Goal: Use online tool/utility: Utilize a website feature to perform a specific function

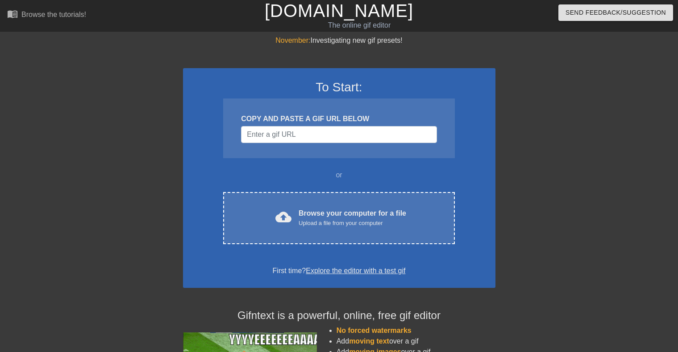
scroll to position [94, 0]
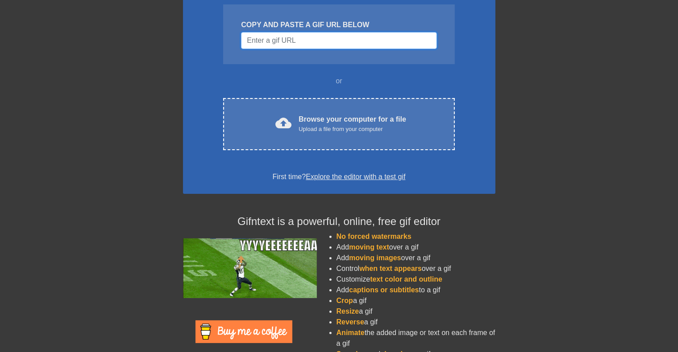
click at [333, 44] on input "Username" at bounding box center [338, 40] width 195 height 17
click at [316, 45] on input "Username" at bounding box center [338, 40] width 195 height 17
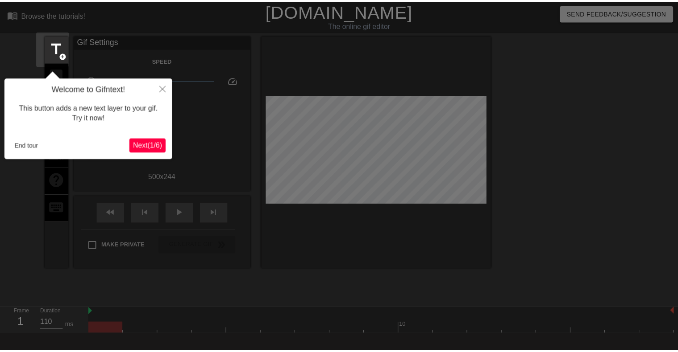
scroll to position [21, 0]
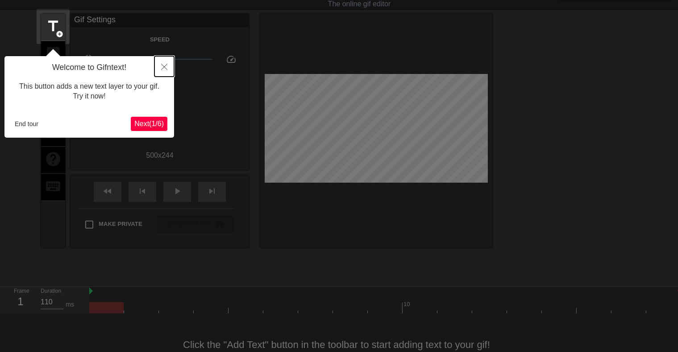
click at [160, 69] on button "Close" at bounding box center [164, 66] width 20 height 21
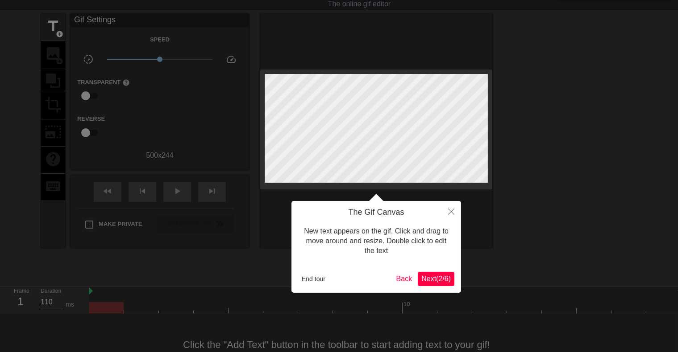
scroll to position [0, 0]
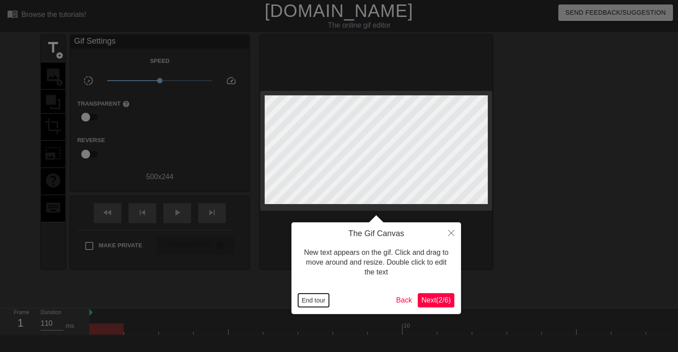
click at [321, 298] on button "End tour" at bounding box center [313, 300] width 31 height 13
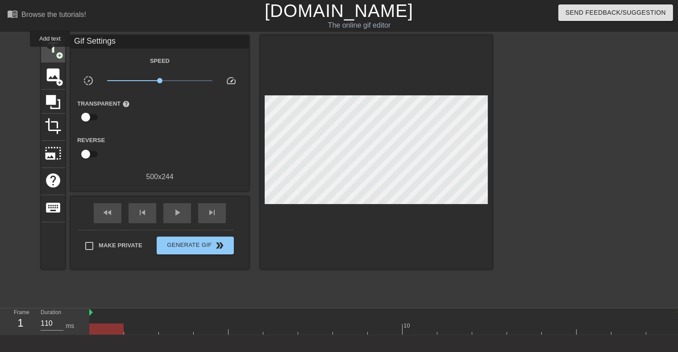
click at [50, 53] on span "title" at bounding box center [53, 47] width 17 height 17
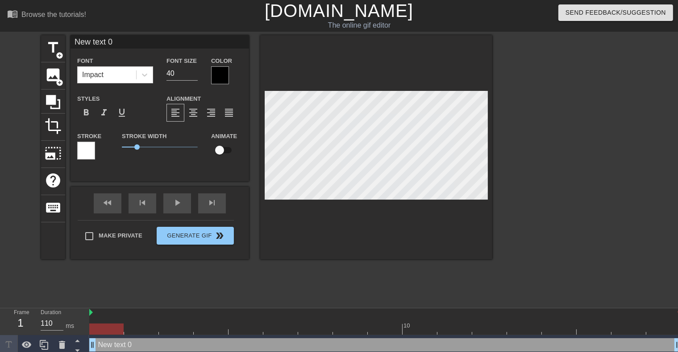
scroll to position [0, 1]
type input "c"
type textarea "c"
type input "ch"
type textarea "ch"
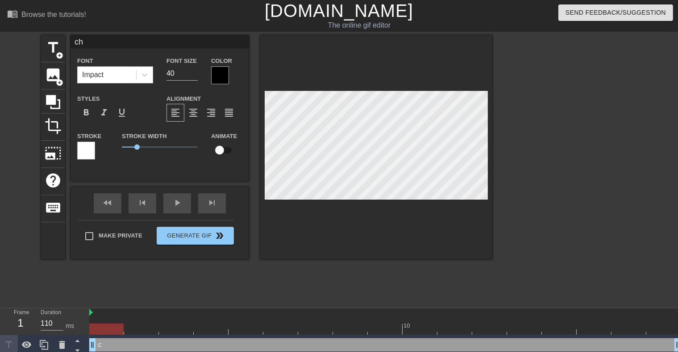
type input "che"
type textarea "che"
type input "chec"
type textarea "chec"
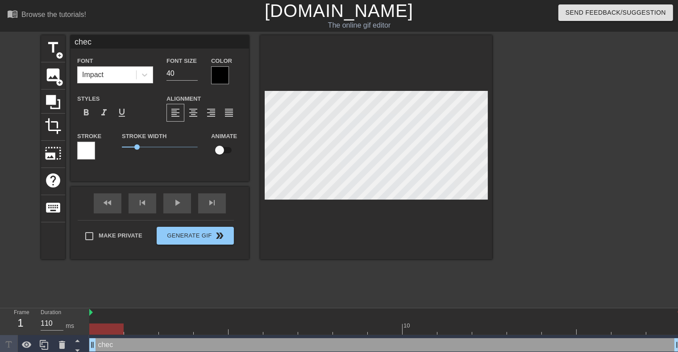
type input "check"
type textarea "check"
type input "[PERSON_NAME]"
type textarea "[PERSON_NAME]"
type input "checkin"
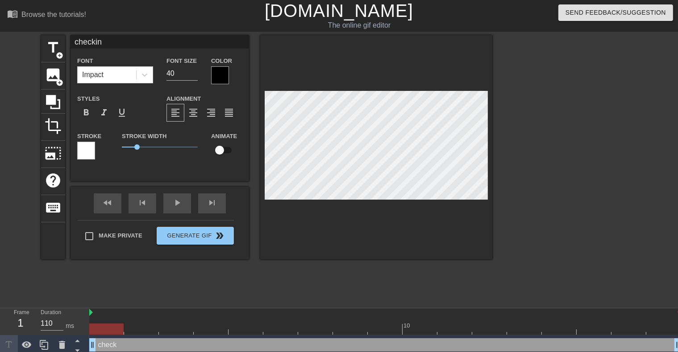
type textarea "checkin"
type input "checking"
type textarea "checking"
type input "checking"
type textarea "checking"
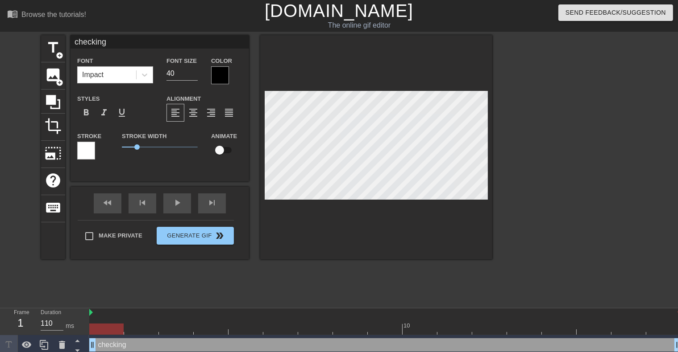
type input "checking e"
type textarea "checking e"
type input "checking em"
type textarea "checking em"
type input "checking ema"
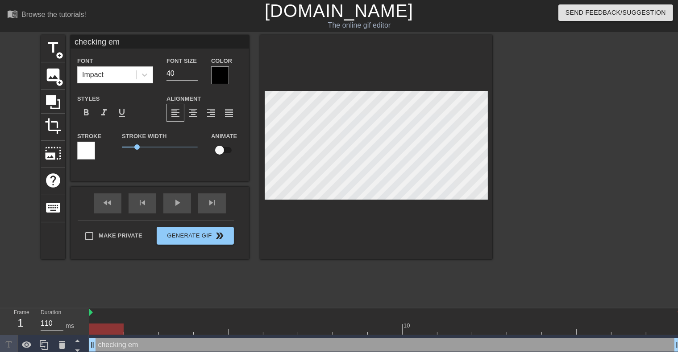
type textarea "checking ema"
type input "checking emai"
type textarea "checking emai"
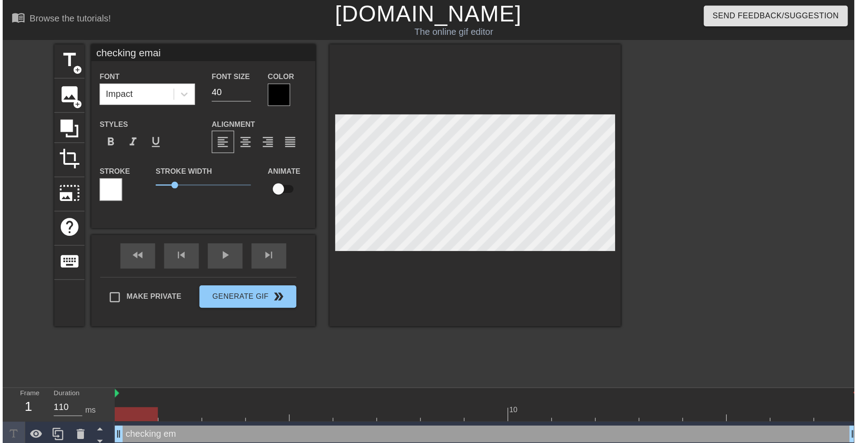
scroll to position [0, 2]
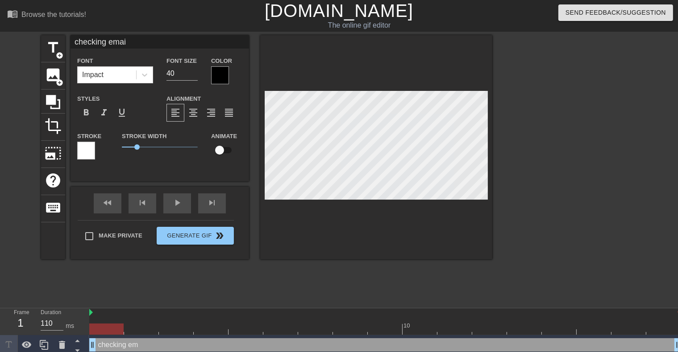
type input "checking email"
type textarea "checking email"
type input "checking emails"
type textarea "checking emails"
click at [219, 78] on div at bounding box center [220, 75] width 18 height 18
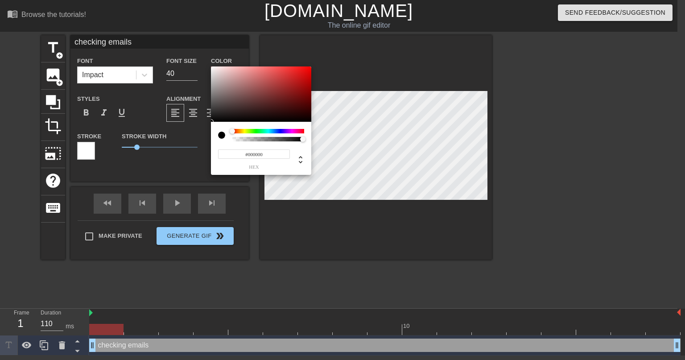
type input "0"
drag, startPoint x: 302, startPoint y: 140, endPoint x: 210, endPoint y: 142, distance: 92.8
click at [211, 142] on div "0 r 0 g 0 b 0 a" at bounding box center [261, 120] width 100 height 108
type input "1"
drag, startPoint x: 235, startPoint y: 139, endPoint x: 310, endPoint y: 141, distance: 75.0
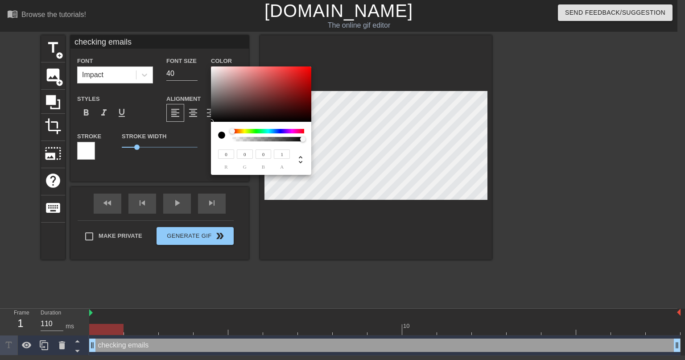
click at [310, 141] on div "0 r 0 g 0 b 1 a" at bounding box center [261, 148] width 100 height 53
type input "218"
type input "191"
type input "192"
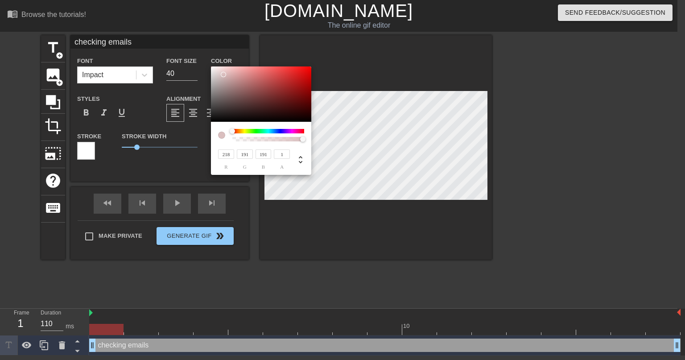
type input "192"
type input "245"
type input "238"
type input "247"
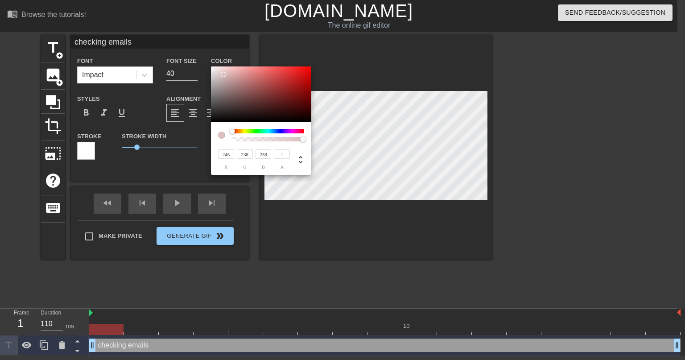
type input "241"
type input "251"
type input "28"
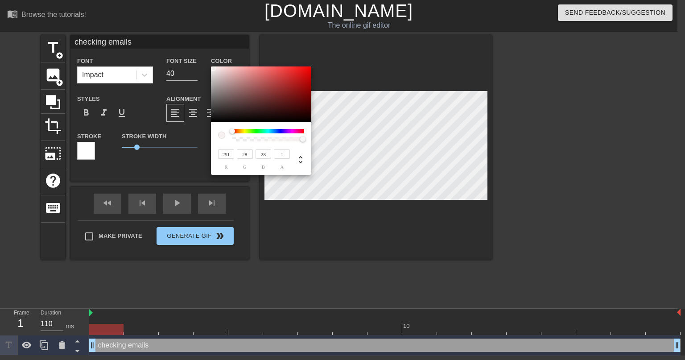
type input "255"
drag, startPoint x: 224, startPoint y: 75, endPoint x: 196, endPoint y: 51, distance: 36.1
click at [211, 66] on div at bounding box center [261, 93] width 100 height 55
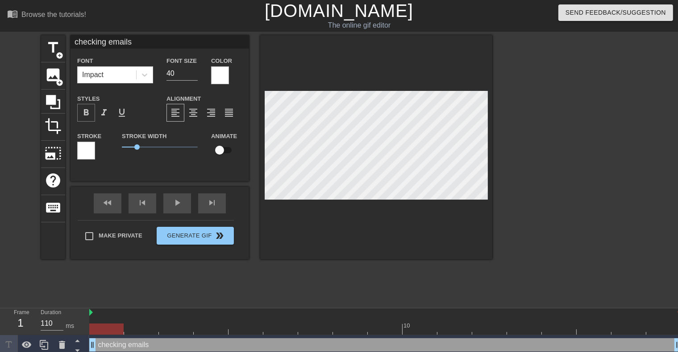
click at [92, 114] on div "format_bold" at bounding box center [86, 113] width 18 height 18
click at [87, 114] on span "format_bold" at bounding box center [86, 113] width 11 height 11
click at [87, 154] on div at bounding box center [86, 151] width 18 height 18
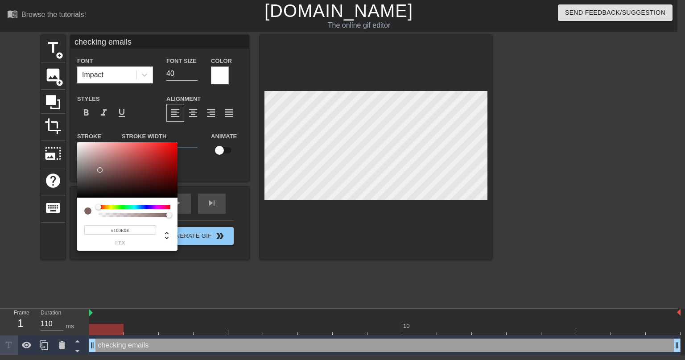
type input "#000000"
drag, startPoint x: 100, startPoint y: 170, endPoint x: 67, endPoint y: 210, distance: 51.4
click at [77, 198] on div at bounding box center [127, 169] width 100 height 55
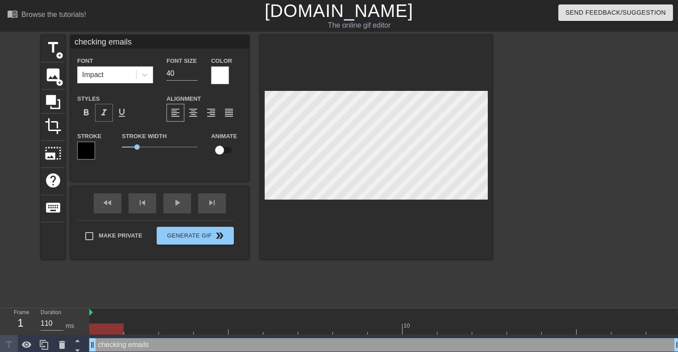
click at [104, 112] on span "format_italic" at bounding box center [104, 113] width 11 height 11
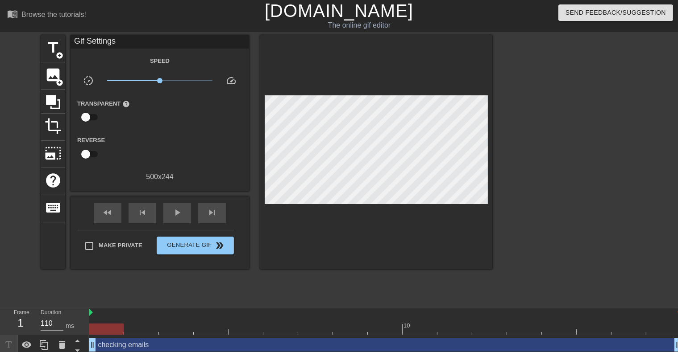
drag, startPoint x: 522, startPoint y: 180, endPoint x: 527, endPoint y: 183, distance: 6.4
click at [522, 180] on div at bounding box center [570, 169] width 134 height 268
click at [190, 245] on span "Generate Gif double_arrow" at bounding box center [195, 245] width 70 height 11
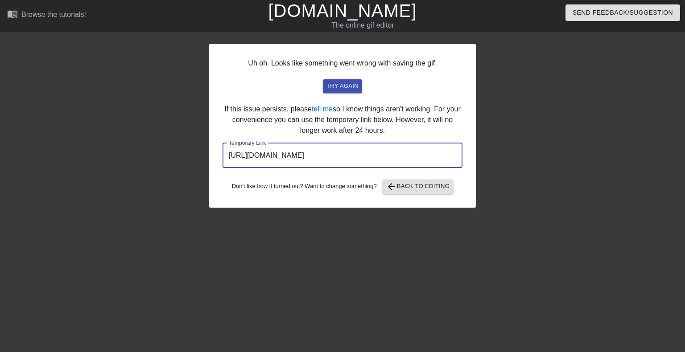
drag, startPoint x: 417, startPoint y: 155, endPoint x: 82, endPoint y: 145, distance: 335.2
click at [223, 145] on input "[URL][DOMAIN_NAME]" at bounding box center [343, 155] width 240 height 25
